Goal: Task Accomplishment & Management: Use online tool/utility

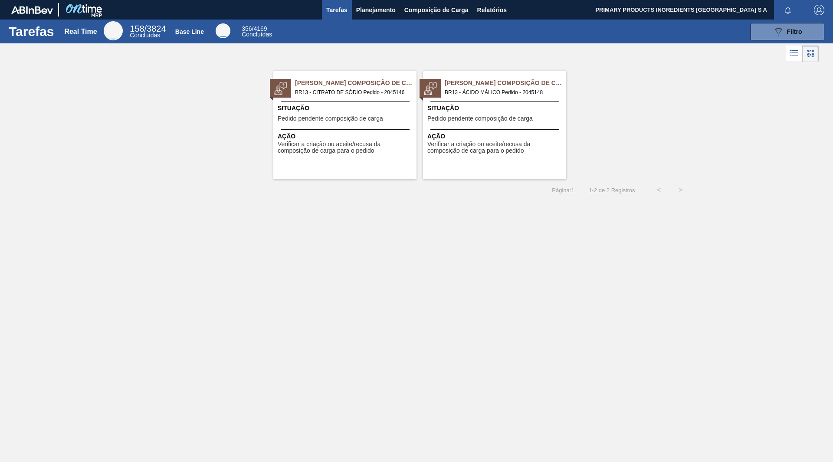
click at [349, 89] on span "BR13 - CITRATO DE SÓDIO Pedido - 2045146" at bounding box center [352, 93] width 115 height 10
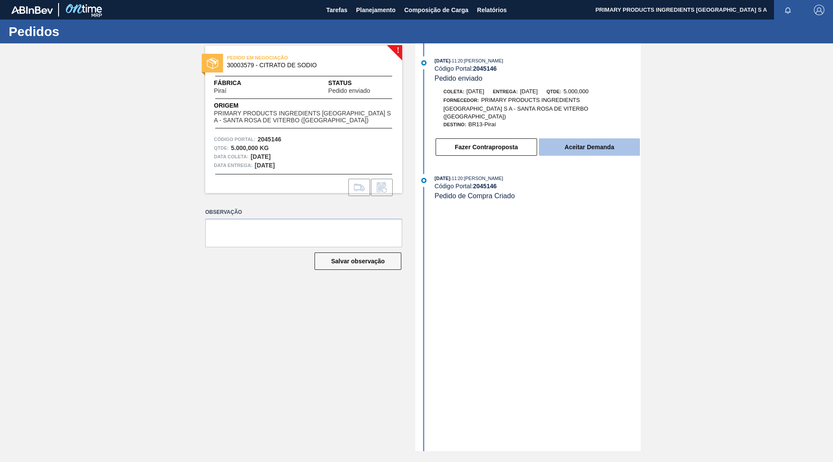
click at [558, 139] on button "Aceitar Demanda" at bounding box center [589, 146] width 101 height 17
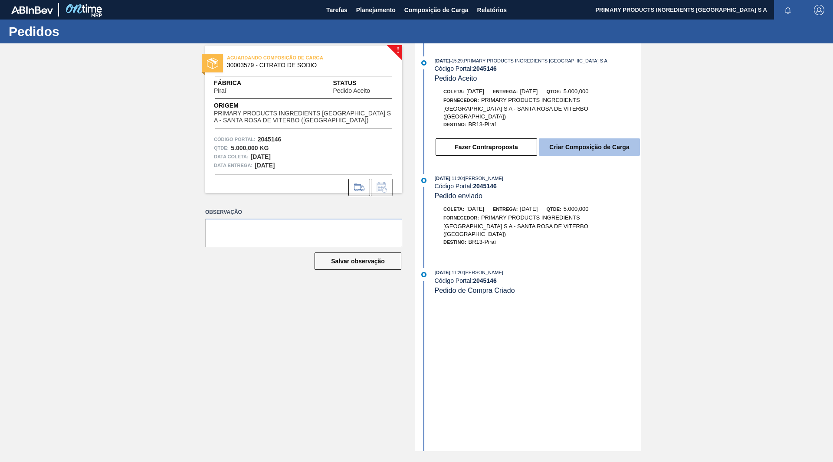
click at [570, 138] on button "Criar Composição de Carga" at bounding box center [589, 146] width 101 height 17
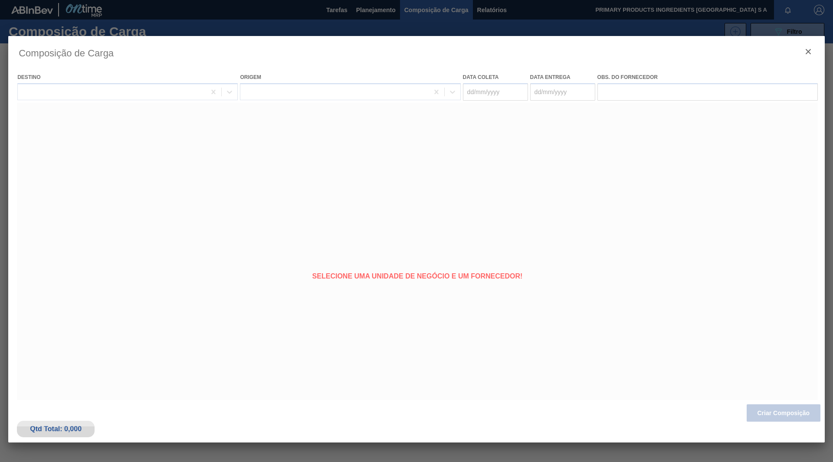
type coleta "08/10/2025"
type Entrega "18/10/2025"
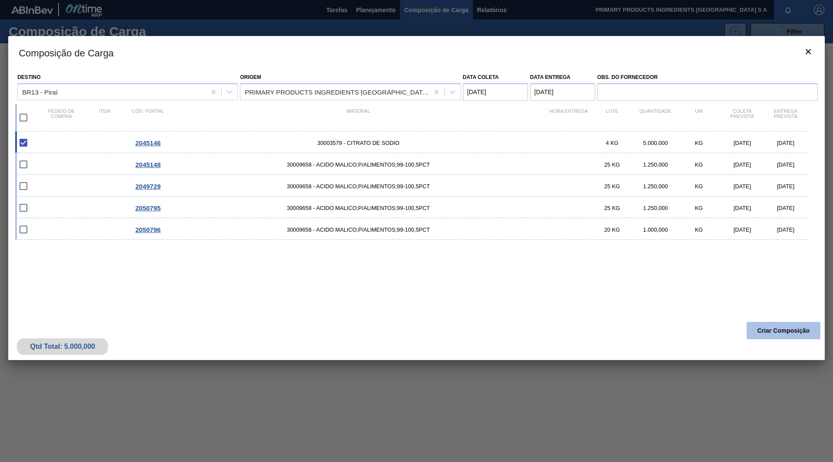
click at [778, 329] on button "Criar Composição" at bounding box center [784, 330] width 74 height 17
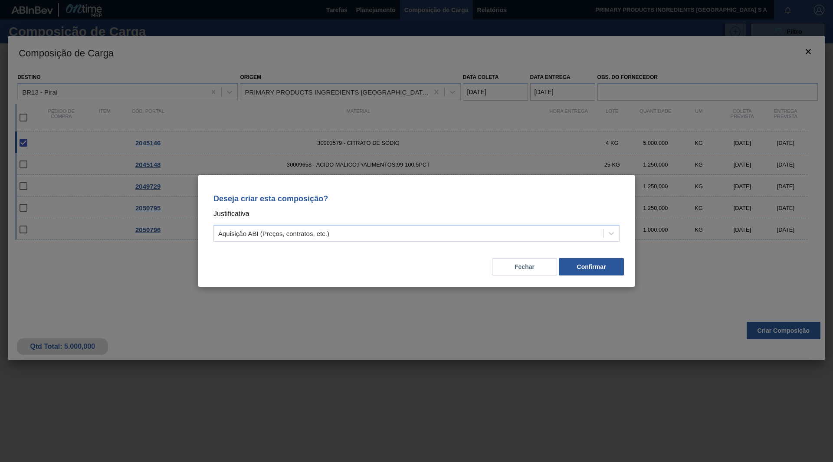
click at [582, 277] on div "Deseja criar esta composição? Justificativa Aquisição ABI (Preços, contratos, e…" at bounding box center [416, 231] width 437 height 112
click at [585, 265] on button "Confirmar" at bounding box center [591, 266] width 65 height 17
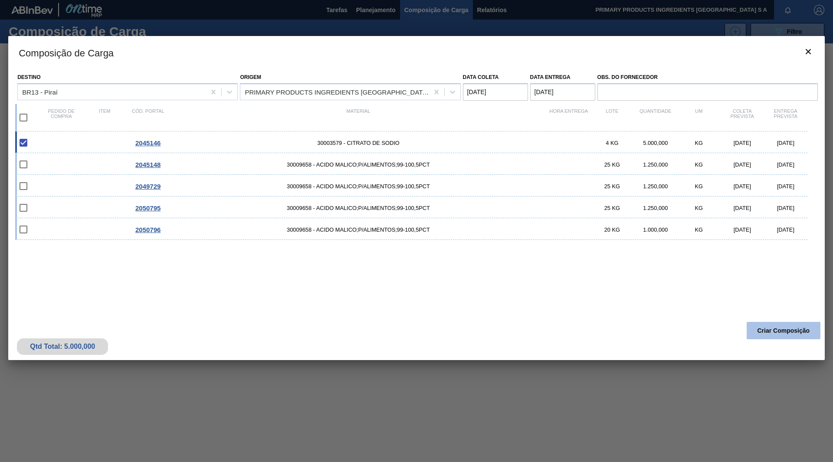
click at [795, 331] on button "Criar Composição" at bounding box center [784, 330] width 74 height 17
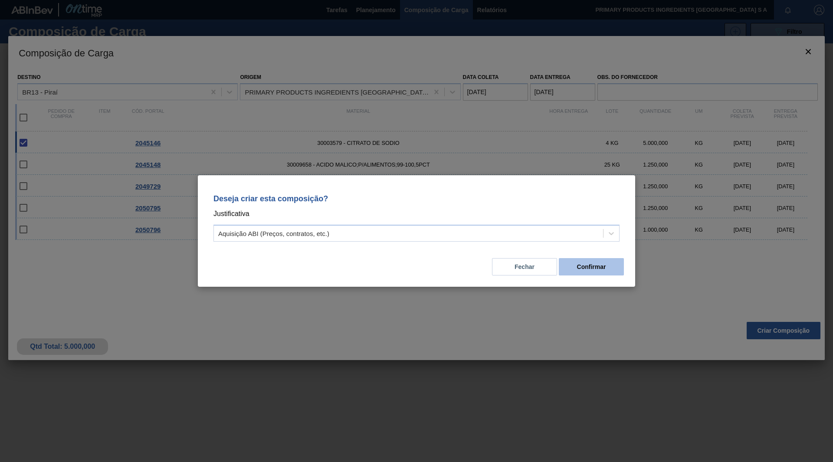
click at [603, 265] on button "Confirmar" at bounding box center [591, 266] width 65 height 17
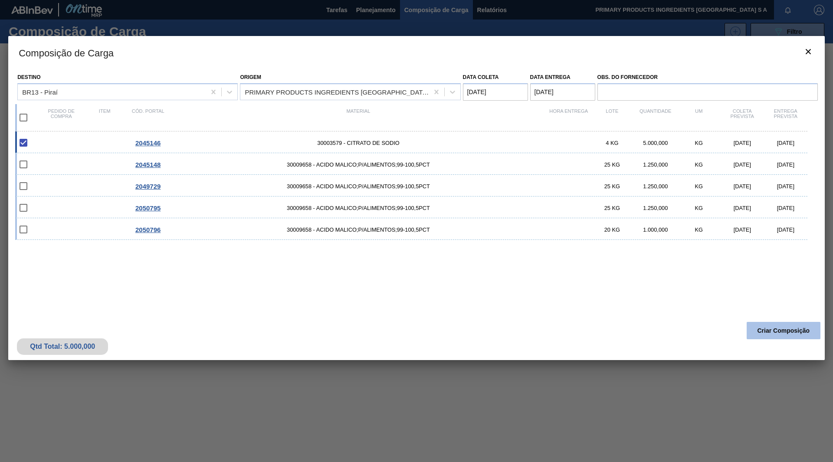
click at [785, 328] on button "Criar Composição" at bounding box center [784, 330] width 74 height 17
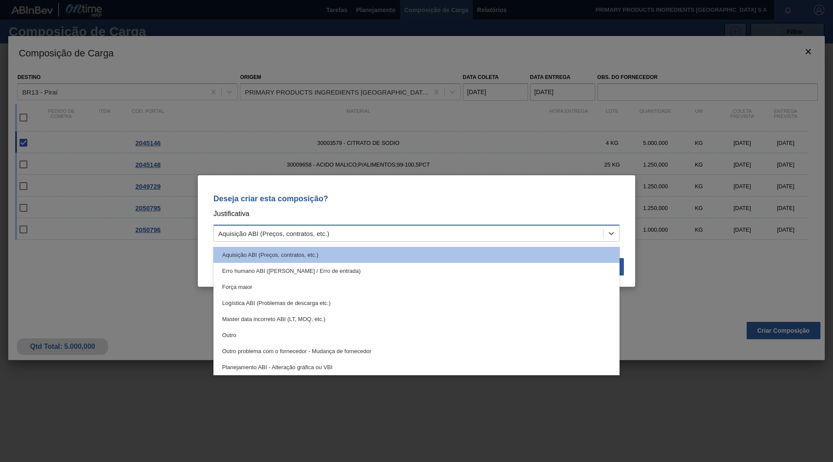
click at [536, 231] on div "Aquisição ABI (Preços, contratos, etc.)" at bounding box center [408, 233] width 389 height 13
drag, startPoint x: 528, startPoint y: 251, endPoint x: 646, endPoint y: 274, distance: 120.2
click at [529, 252] on div "Aquisição ABI (Preços, contratos, etc.)" at bounding box center [417, 255] width 406 height 16
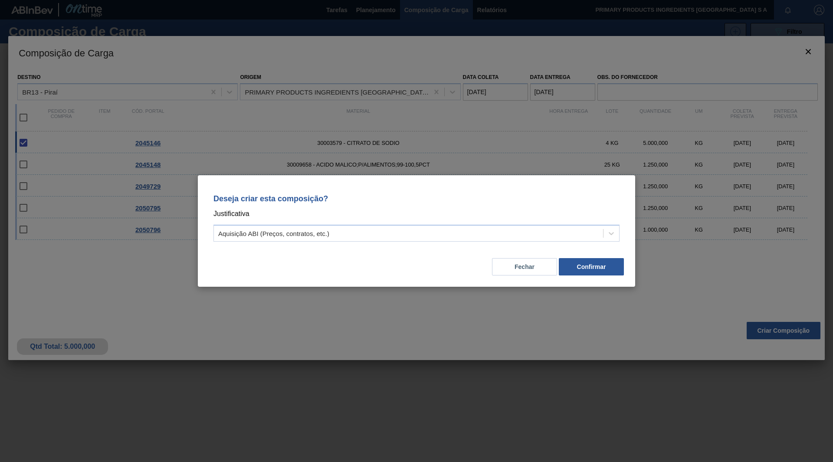
click at [795, 329] on div "Deseja criar esta composição? Justificativa Aquisição ABI (Preços, contratos, e…" at bounding box center [416, 231] width 833 height 462
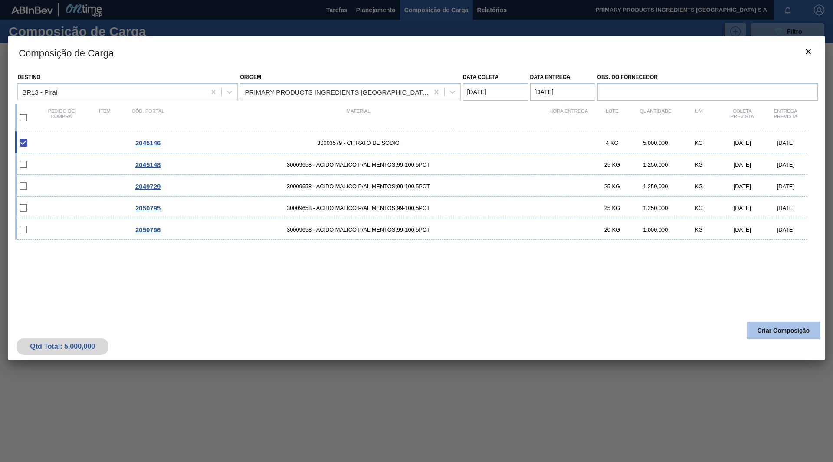
click at [792, 336] on button "Criar Composição" at bounding box center [784, 330] width 74 height 17
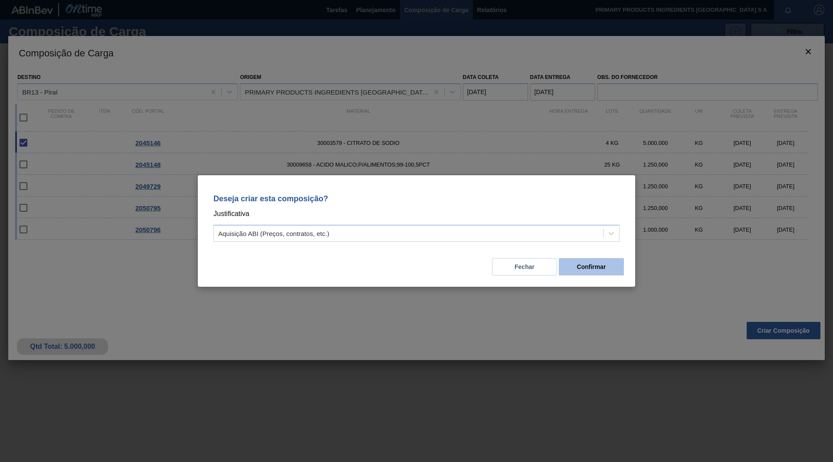
click at [598, 265] on button "Confirmar" at bounding box center [591, 266] width 65 height 17
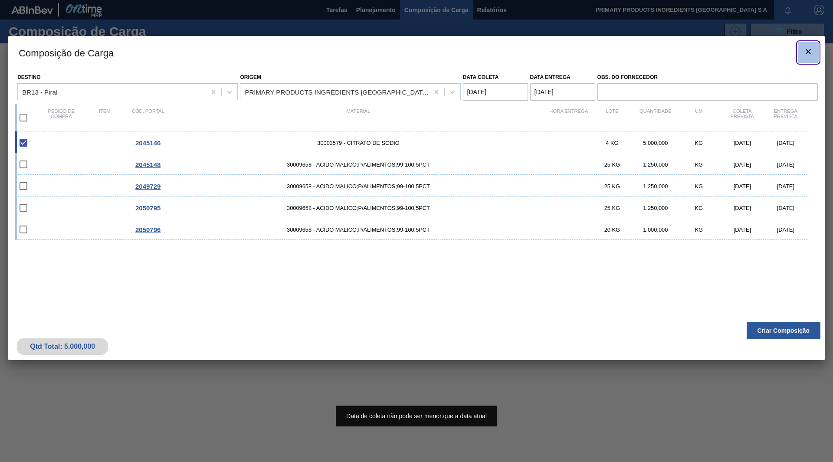
click at [804, 48] on icon "botão de ícone" at bounding box center [808, 51] width 10 height 10
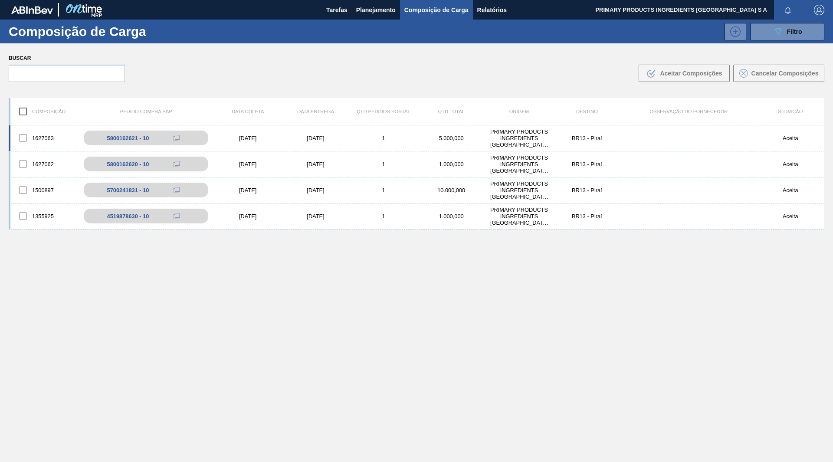
click at [524, 135] on div "PRIMARY PRODUCTS INGREDIENTS BRASIL S A - SANTA ROSA DE VITERBO (SP)" at bounding box center [519, 138] width 68 height 20
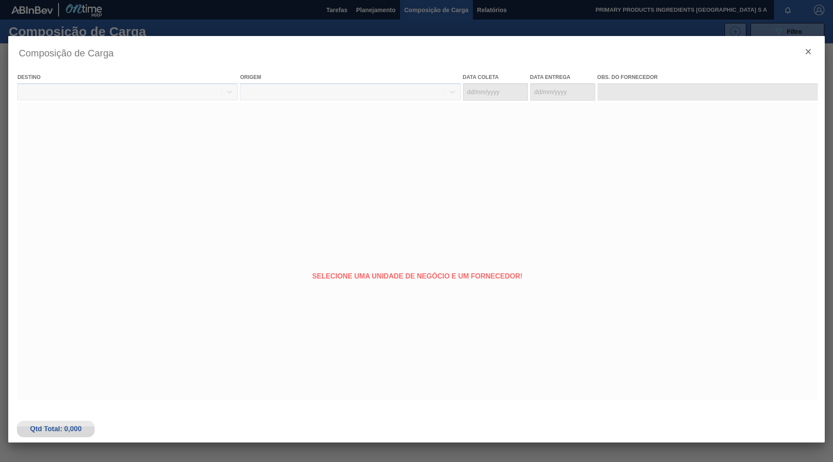
type coleta "11/11/2024"
type Entrega "21/11/2024"
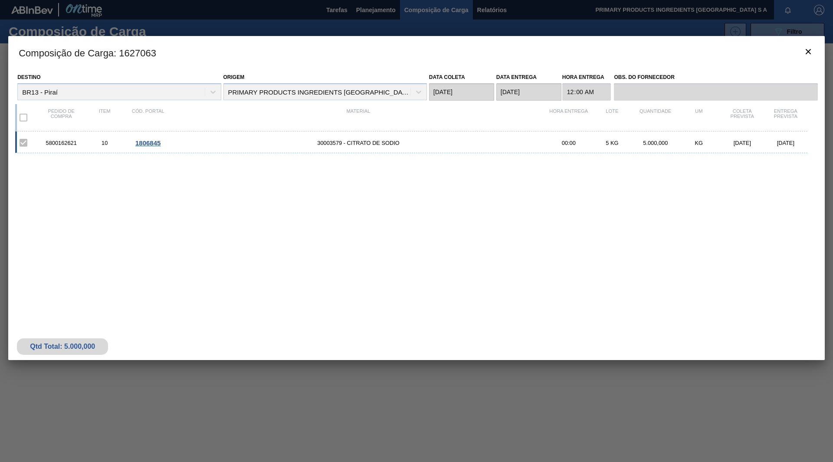
click at [757, 137] on div "5800162621 10 1806845 30003579 - CITRATO DE SODIO 00:00 5 KG 5.000,000 KG 11/11…" at bounding box center [411, 143] width 792 height 22
drag, startPoint x: 753, startPoint y: 147, endPoint x: 743, endPoint y: 146, distance: 10.0
click at [752, 147] on div "5800162621 10 1806845 30003579 - CITRATO DE SODIO 00:00 5 KG 5.000,000 KG 11/11…" at bounding box center [411, 143] width 792 height 22
click at [24, 138] on label at bounding box center [23, 143] width 18 height 18
drag, startPoint x: 32, startPoint y: 140, endPoint x: 43, endPoint y: 141, distance: 11.4
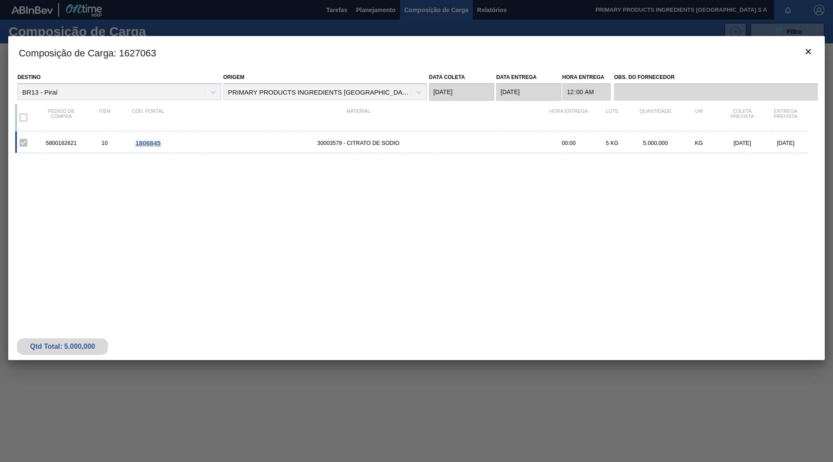
click at [32, 140] on label at bounding box center [23, 143] width 18 height 18
click at [110, 151] on div "5800162621 10 1806845 30003579 - CITRATO DE SODIO 00:00 5 KG 5.000,000 KG 11/11…" at bounding box center [411, 143] width 792 height 22
click at [156, 143] on span "1806845" at bounding box center [147, 142] width 25 height 7
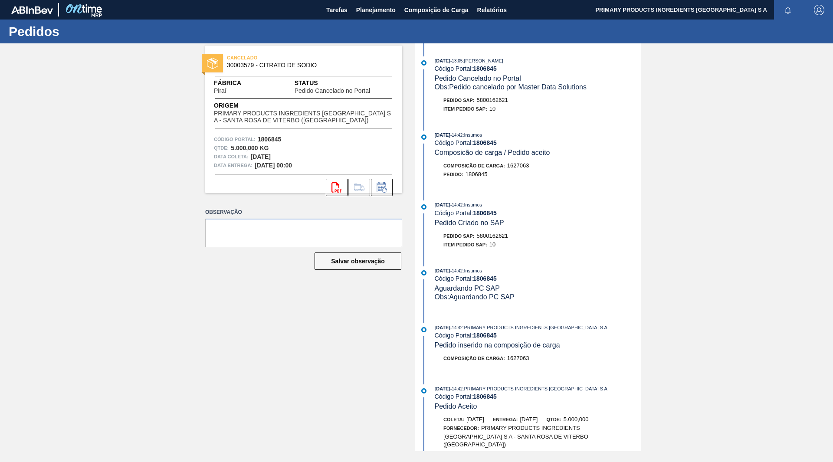
drag, startPoint x: 341, startPoint y: 192, endPoint x: 343, endPoint y: 221, distance: 29.6
click at [343, 221] on div "CANCELADO 30003579 - CITRATO DE SODIO Fábrica Piraí Status Pedido Cancelado no …" at bounding box center [297, 247] width 210 height 408
click at [373, 3] on button "Planejamento" at bounding box center [376, 10] width 48 height 20
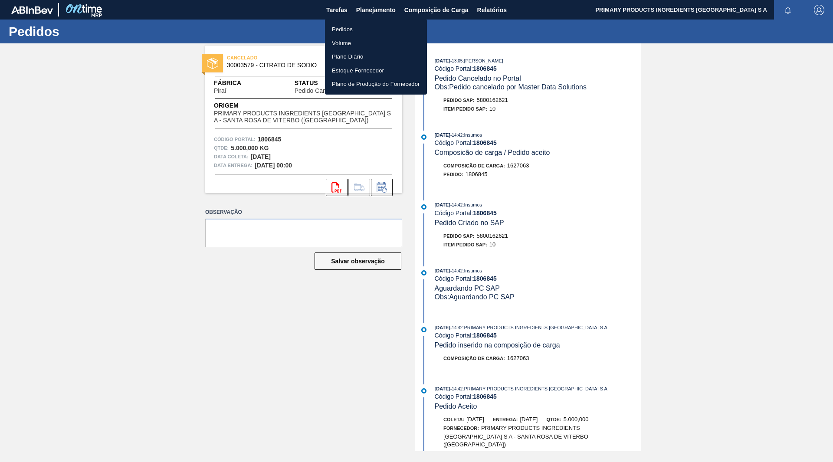
click at [344, 31] on li "Pedidos" at bounding box center [376, 30] width 102 height 14
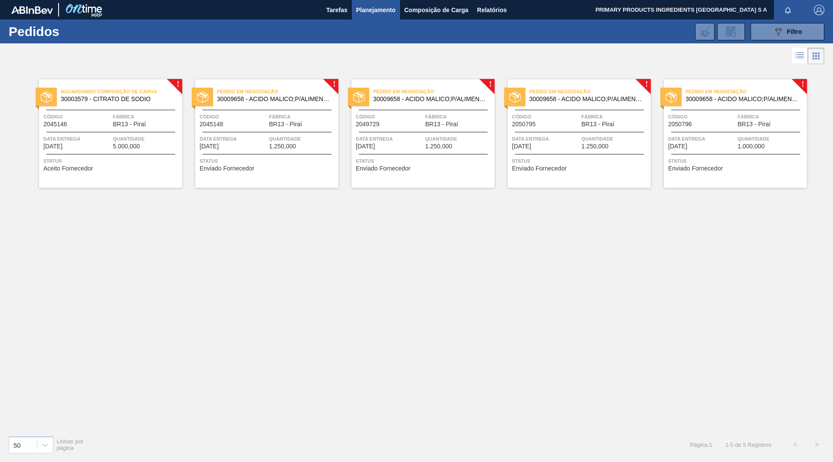
click at [145, 115] on span "Fábrica" at bounding box center [146, 116] width 67 height 9
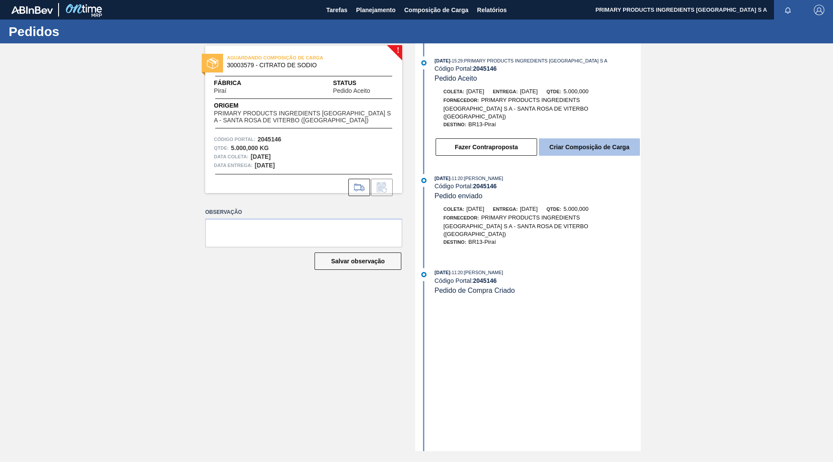
click at [565, 143] on button "Criar Composição de Carga" at bounding box center [589, 146] width 101 height 17
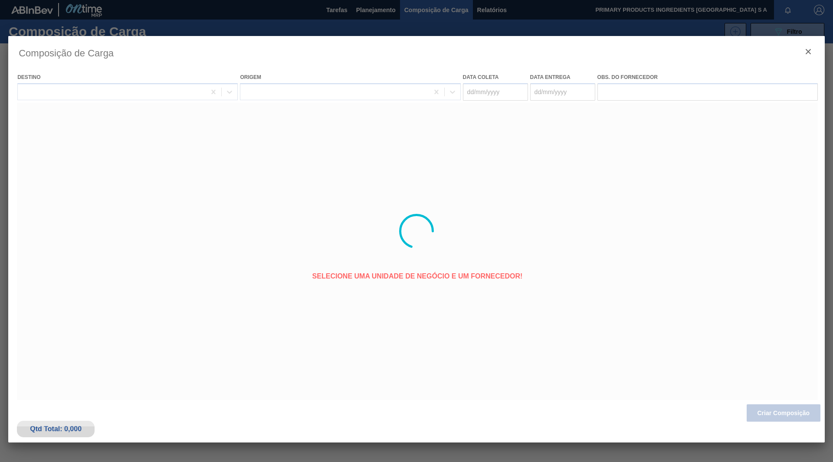
type coleta "08/10/2025"
type Entrega "18/10/2025"
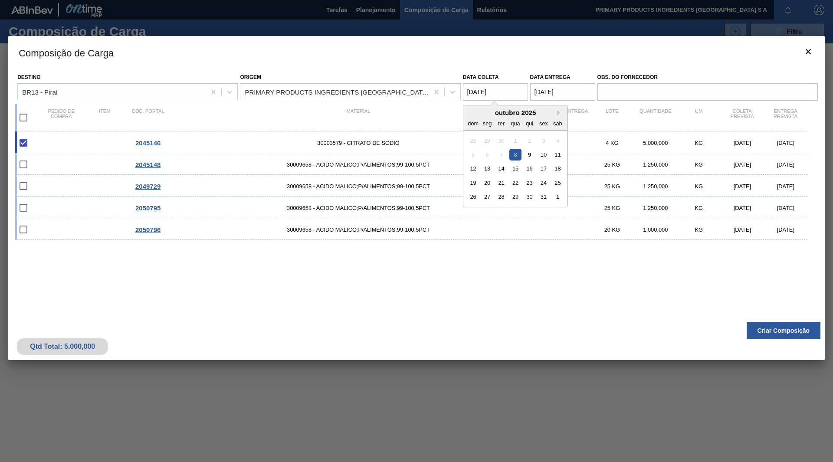
click at [503, 92] on coleta "08/10/2025" at bounding box center [495, 91] width 65 height 17
click at [499, 168] on div "14" at bounding box center [502, 169] width 12 height 12
type coleta "14/10/2025"
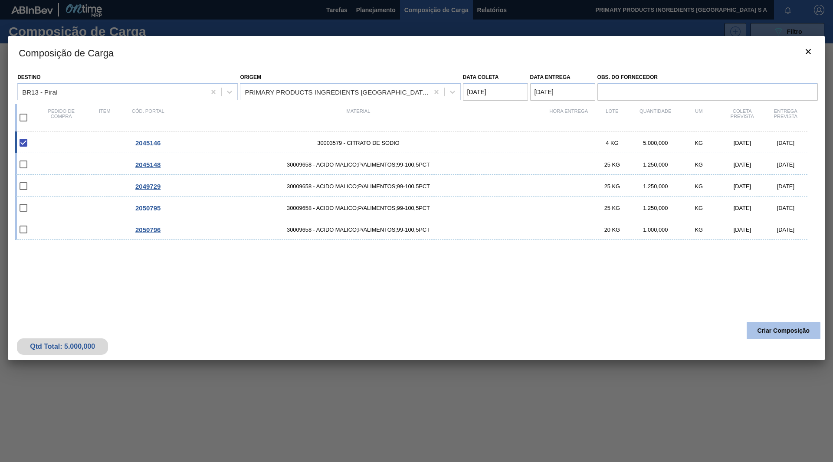
click at [789, 335] on button "Criar Composição" at bounding box center [784, 330] width 74 height 17
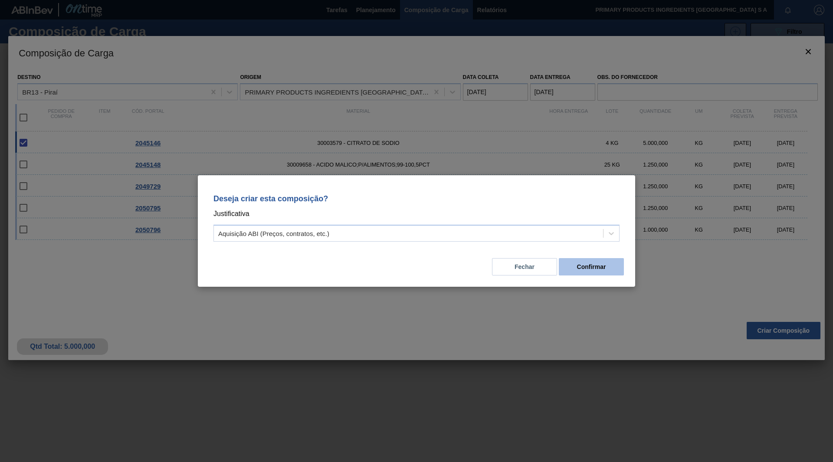
click at [581, 267] on button "Confirmar" at bounding box center [591, 266] width 65 height 17
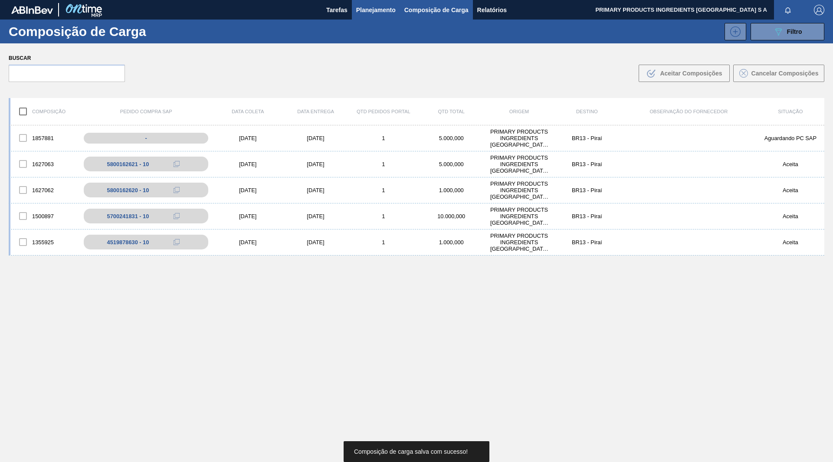
click at [368, 11] on span "Planejamento" at bounding box center [375, 10] width 39 height 10
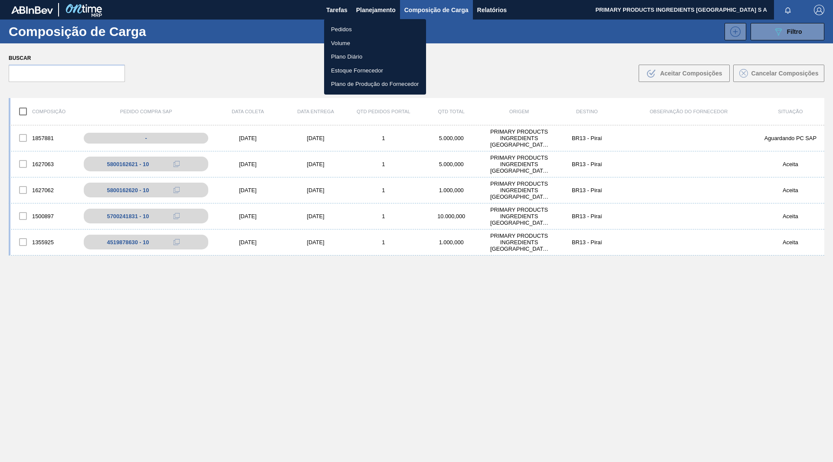
click at [344, 33] on li "Pedidos" at bounding box center [375, 30] width 102 height 14
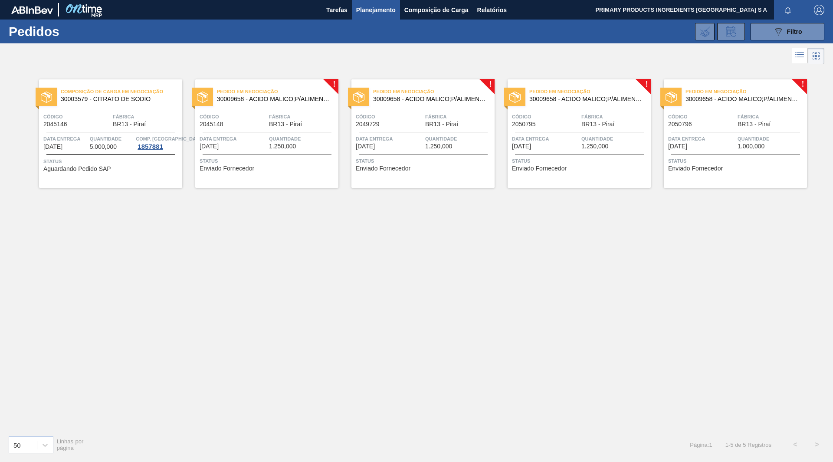
drag, startPoint x: 478, startPoint y: 57, endPoint x: 483, endPoint y: 54, distance: 5.4
click at [478, 57] on div at bounding box center [416, 56] width 833 height 21
